Goal: Book appointment/travel/reservation

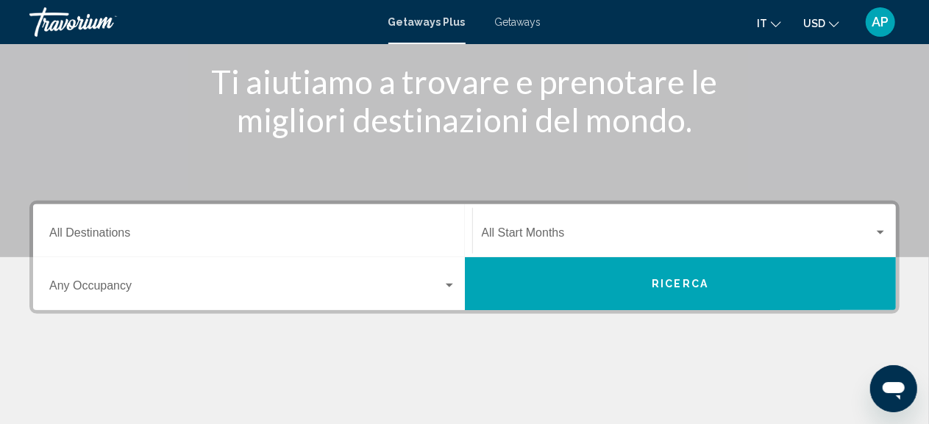
scroll to position [182, 0]
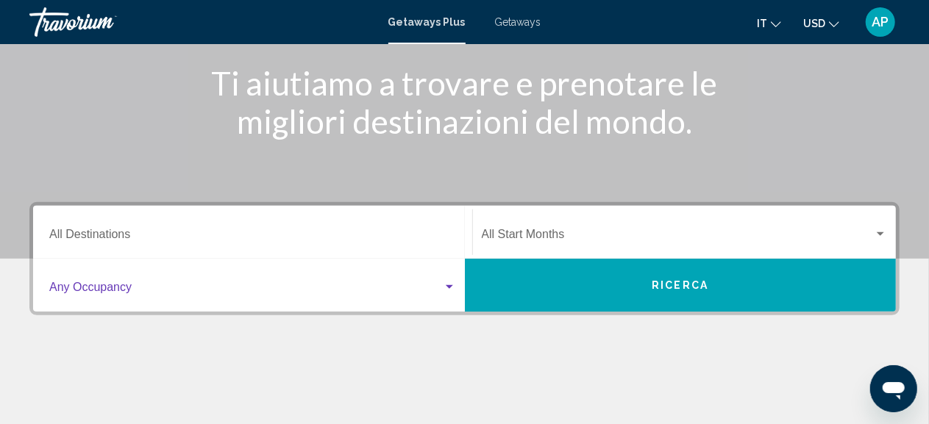
click at [449, 287] on div "Search widget" at bounding box center [449, 287] width 7 height 4
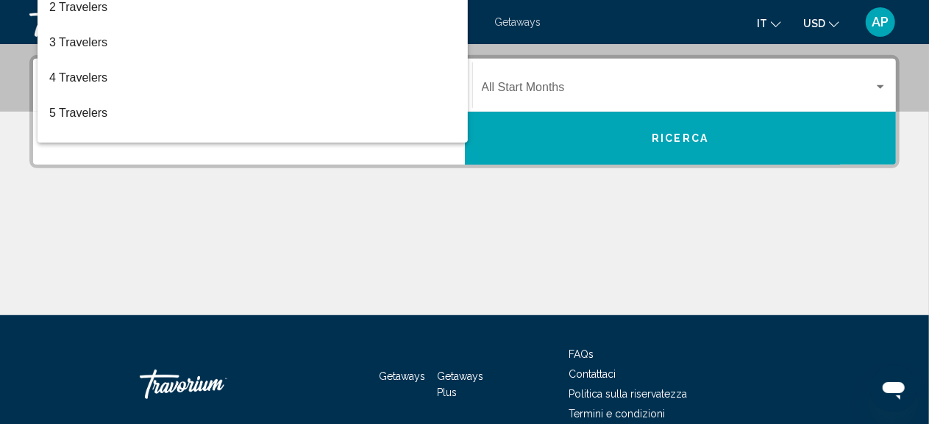
scroll to position [337, 0]
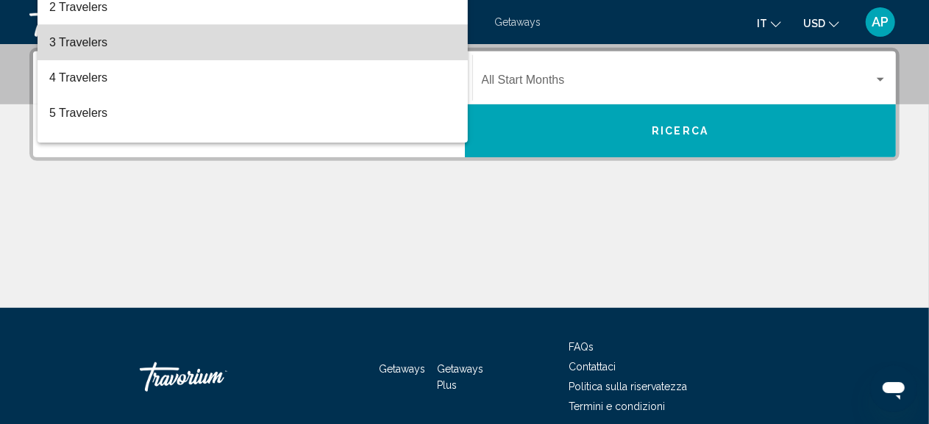
click at [276, 49] on span "3 Travelers" at bounding box center [252, 42] width 407 height 35
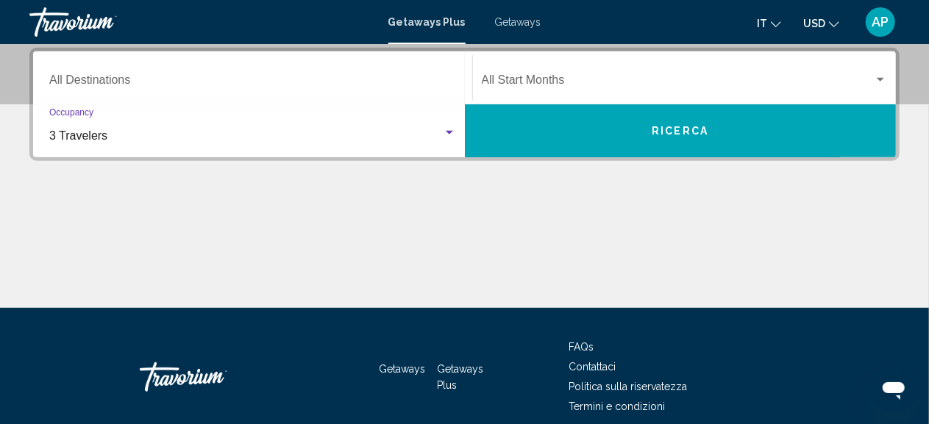
click at [882, 76] on div "Search widget" at bounding box center [880, 80] width 13 height 12
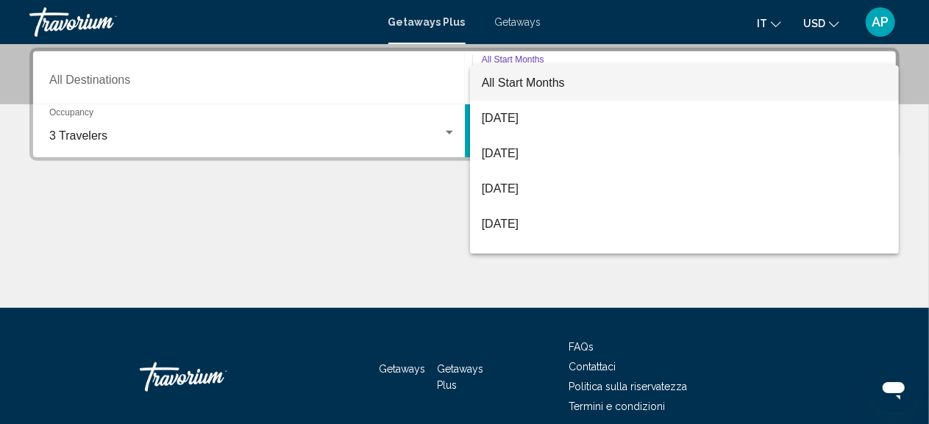
scroll to position [29, 0]
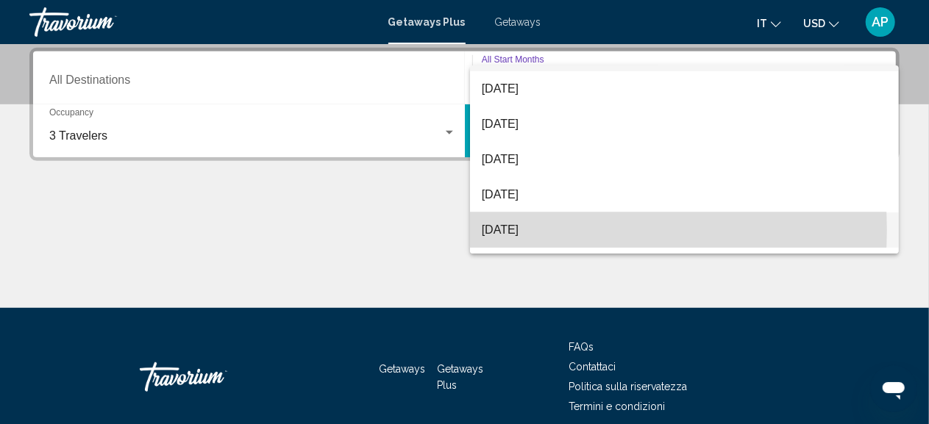
click at [557, 230] on span "[DATE]" at bounding box center [685, 230] width 406 height 35
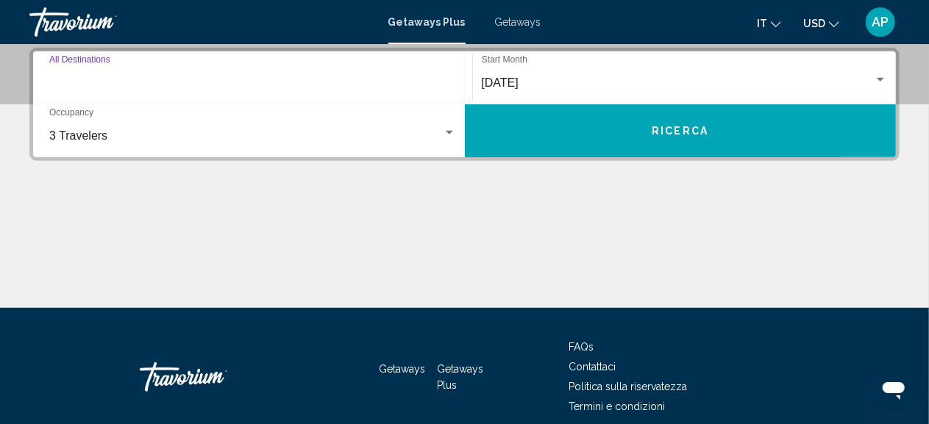
click at [105, 81] on input "Destination All Destinations" at bounding box center [252, 82] width 407 height 13
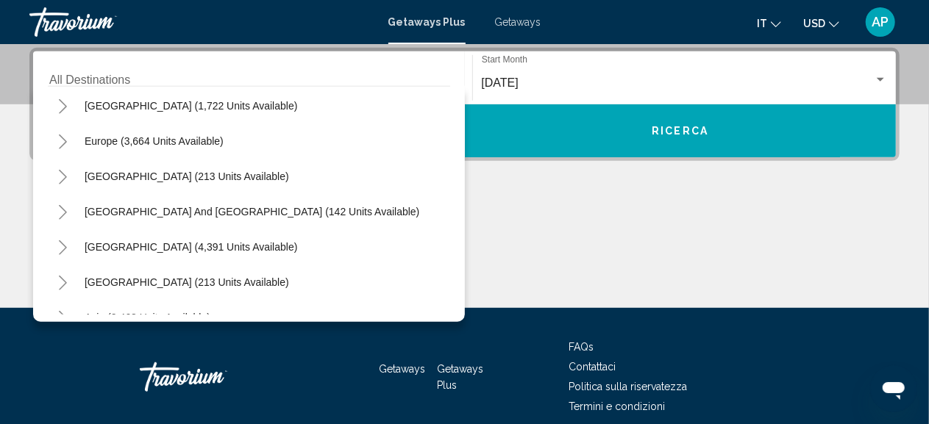
scroll to position [177, 0]
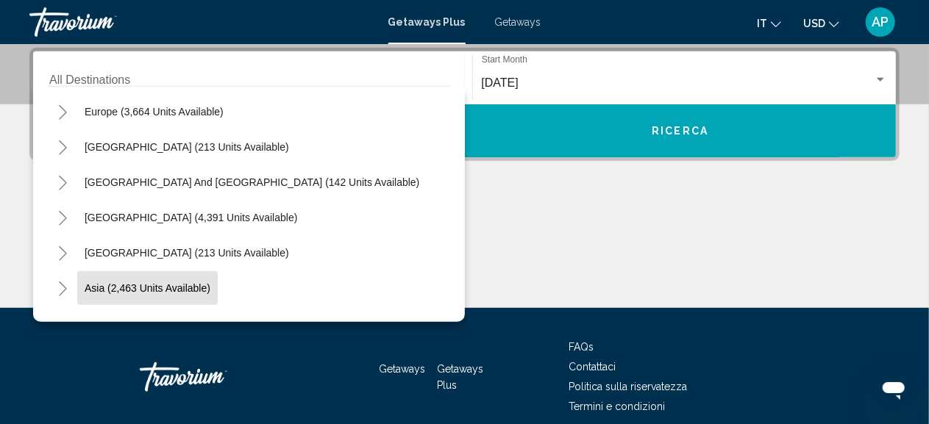
click at [187, 289] on span "Asia (2,463 units available)" at bounding box center [148, 288] width 126 height 12
type input "**********"
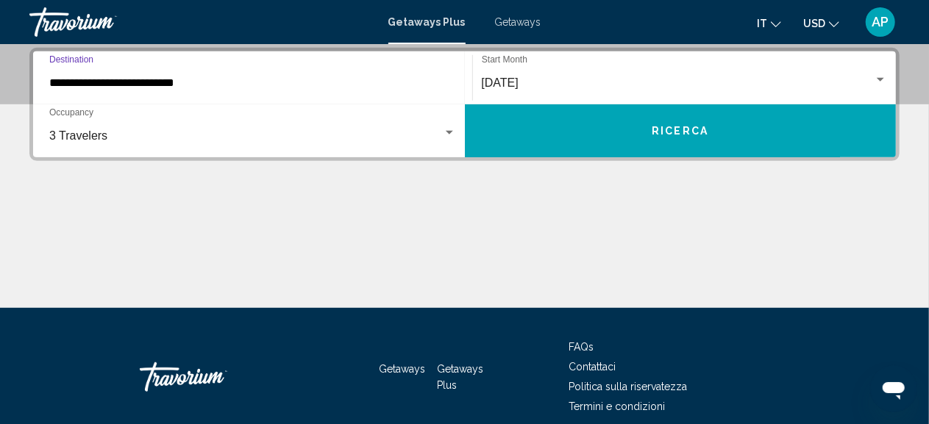
click at [688, 130] on span "Ricerca" at bounding box center [680, 132] width 57 height 12
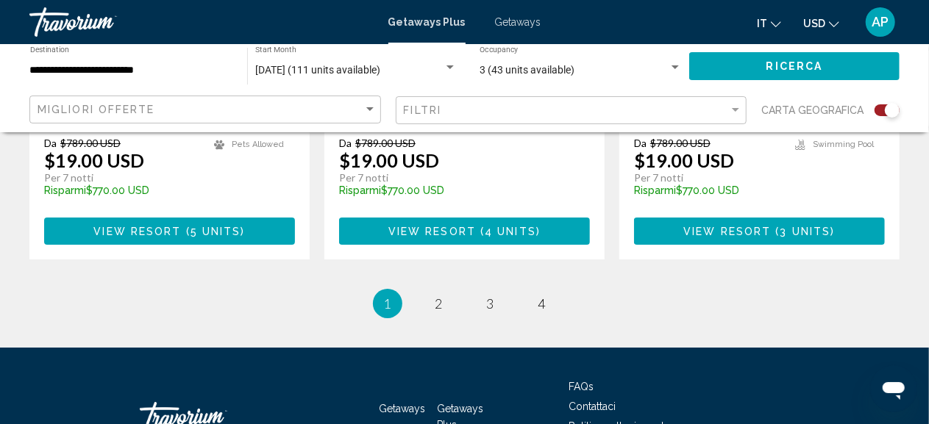
scroll to position [2521, 0]
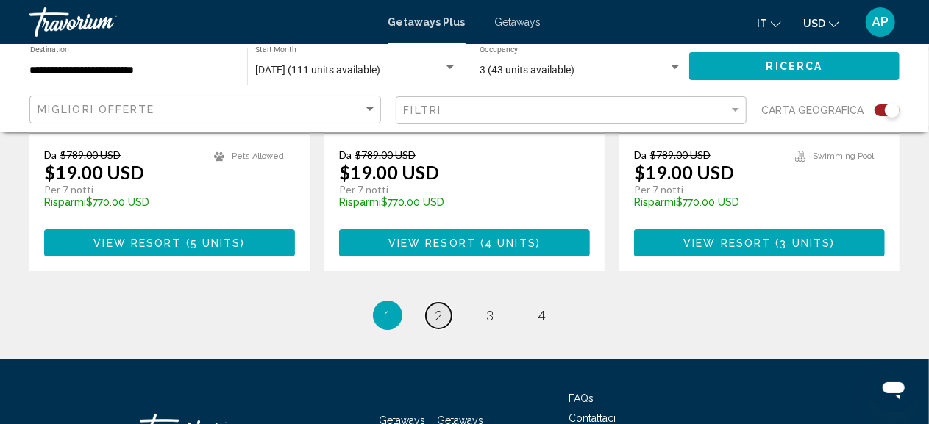
click at [442, 307] on span "2" at bounding box center [438, 315] width 7 height 16
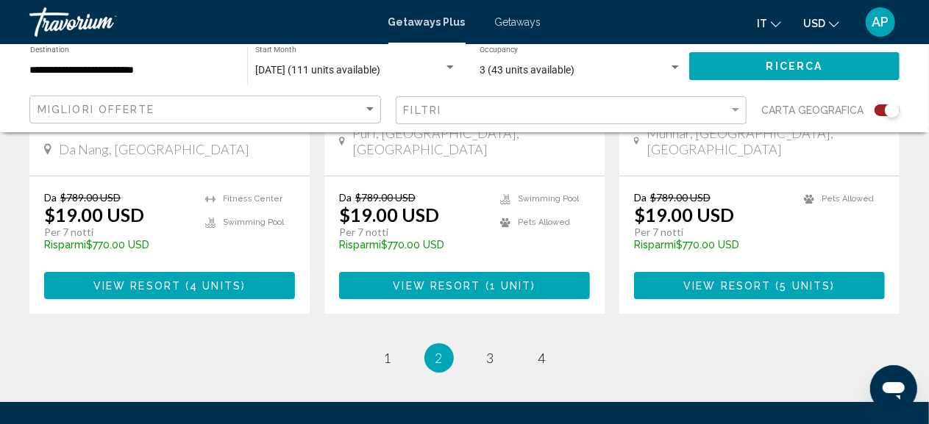
scroll to position [2489, 0]
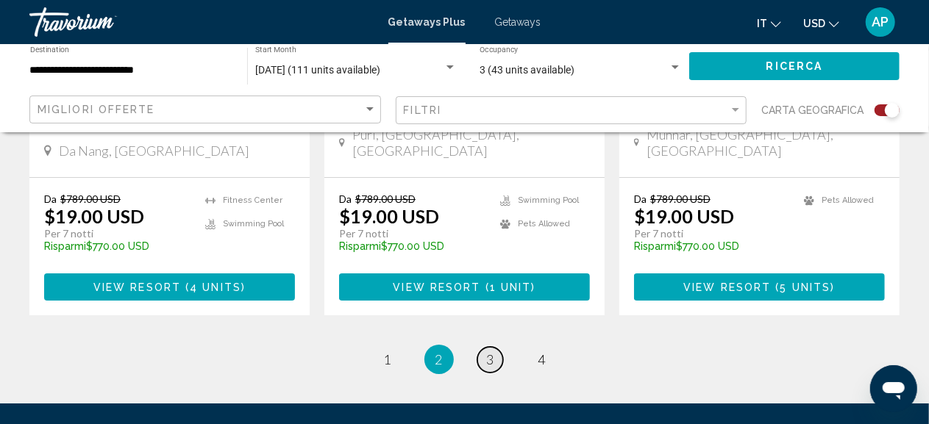
click at [491, 352] on span "3" at bounding box center [490, 360] width 7 height 16
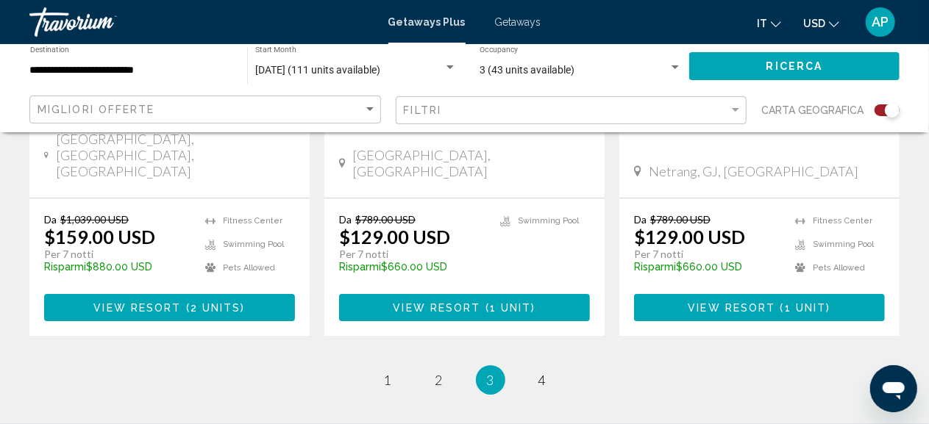
scroll to position [2527, 0]
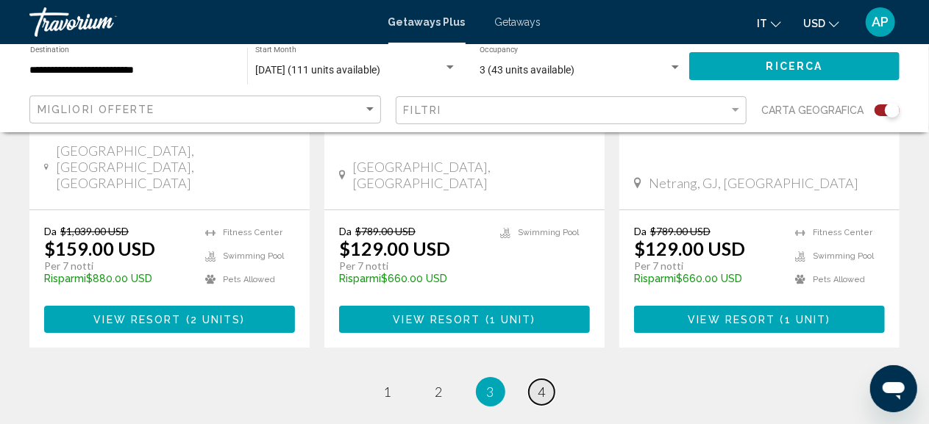
click at [541, 384] on span "4" at bounding box center [541, 392] width 7 height 16
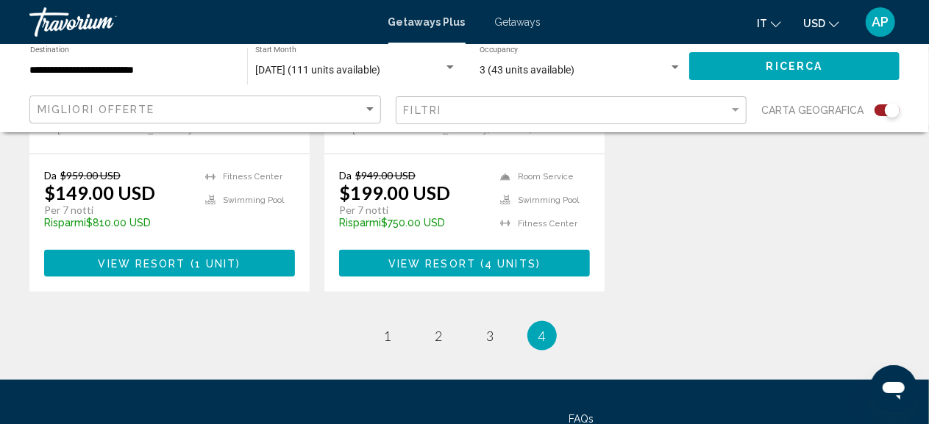
scroll to position [863, 0]
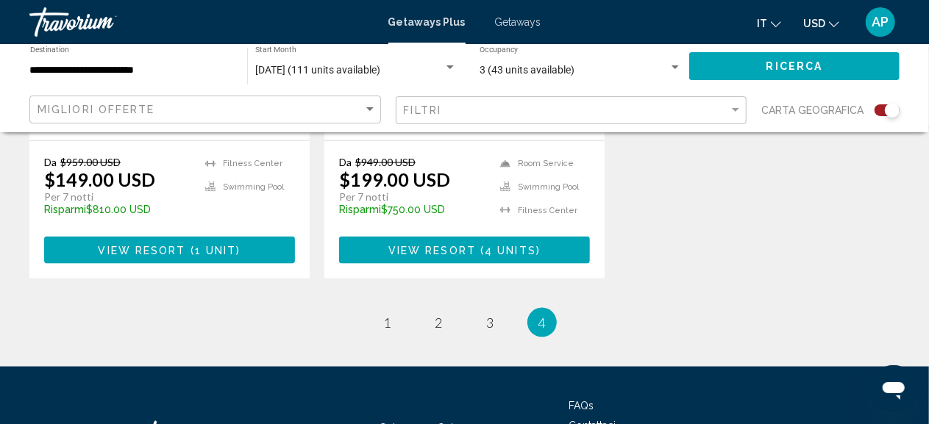
click at [215, 245] on span "1 unit" at bounding box center [216, 251] width 42 height 12
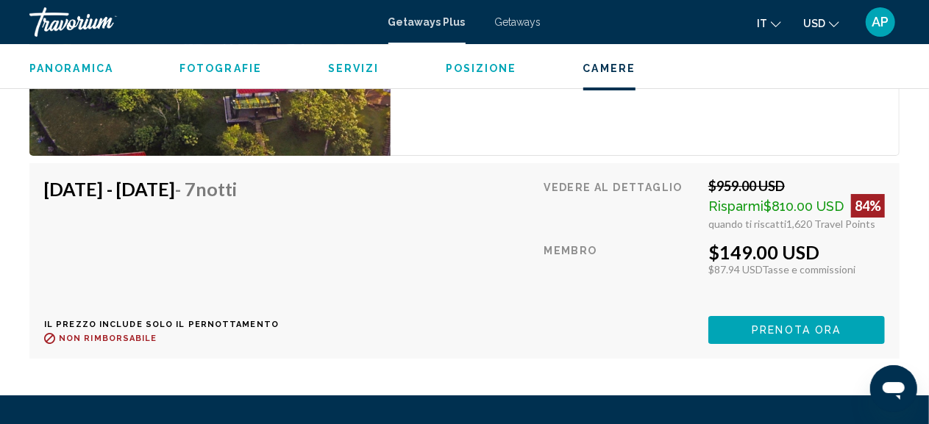
scroll to position [2498, 0]
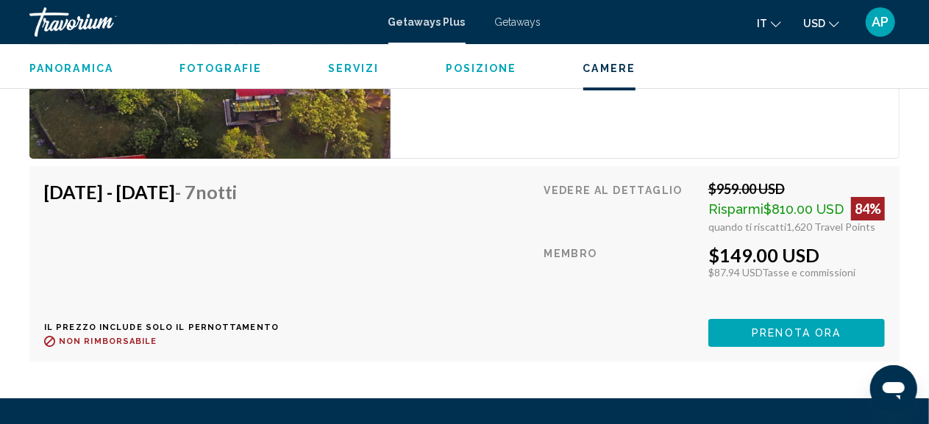
click at [806, 328] on span "Prenota ora" at bounding box center [796, 334] width 89 height 12
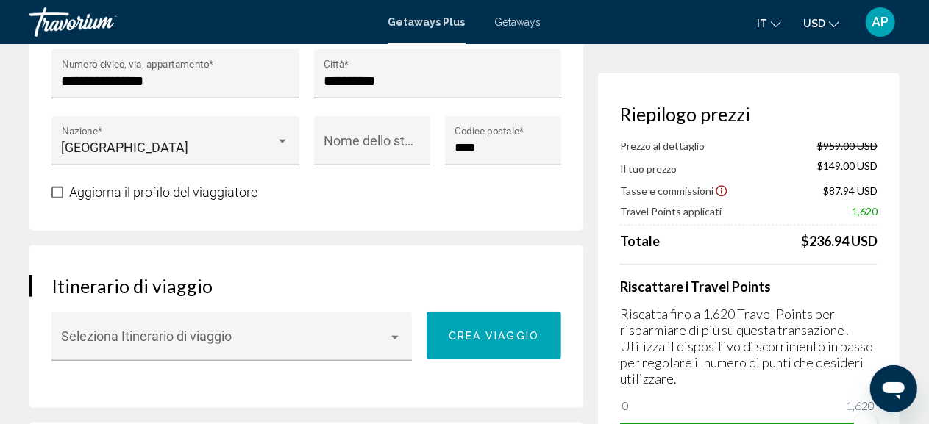
scroll to position [682, 0]
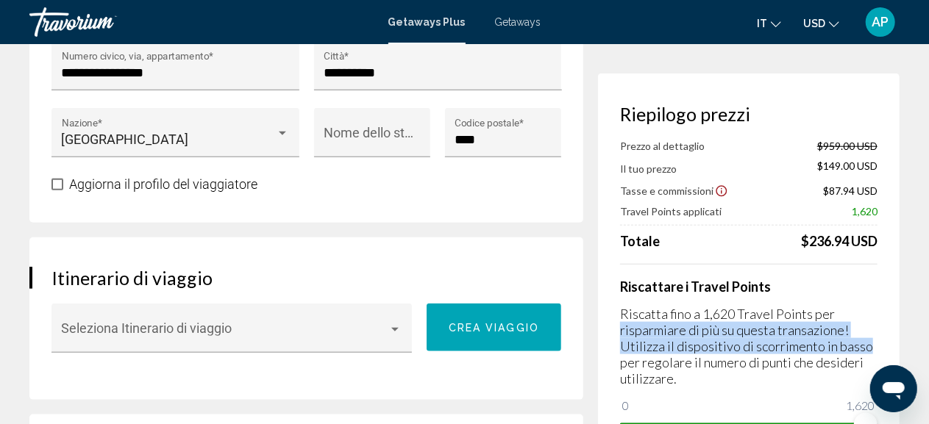
drag, startPoint x: 879, startPoint y: 341, endPoint x: 879, endPoint y: 313, distance: 27.2
click at [879, 313] on div "Riepilogo prezzi Prezzo al dettaglio $959.00 USD Il tuo prezzo $149.00 USD Tass…" at bounding box center [749, 270] width 302 height 393
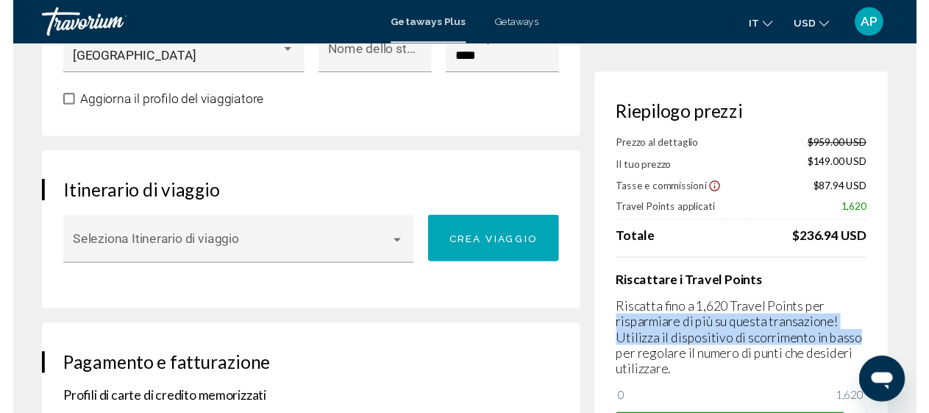
scroll to position [759, 0]
